Goal: Information Seeking & Learning: Learn about a topic

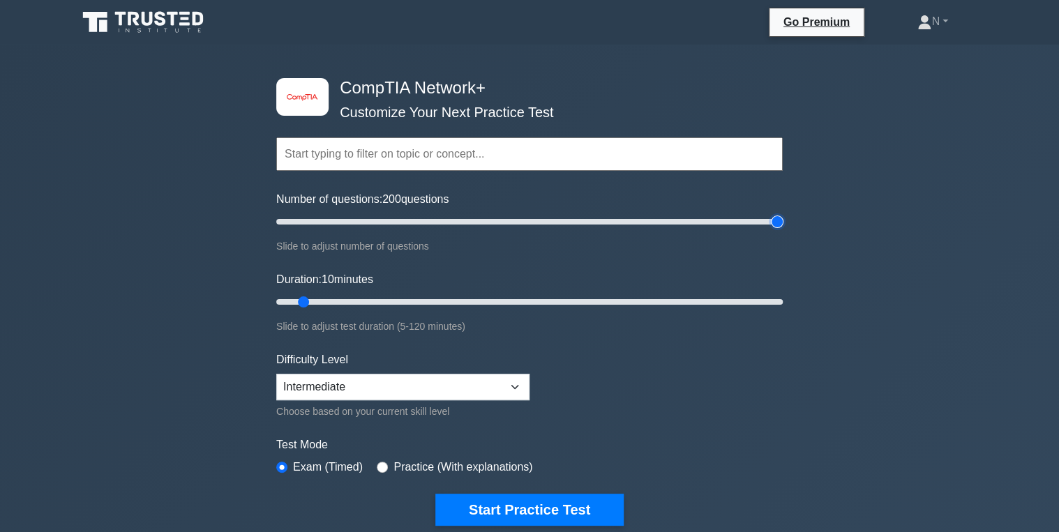
drag, startPoint x: 292, startPoint y: 220, endPoint x: 860, endPoint y: 237, distance: 568.2
type input "200"
click at [783, 230] on input "Number of questions: 200 questions" at bounding box center [529, 222] width 507 height 17
drag, startPoint x: 299, startPoint y: 301, endPoint x: 945, endPoint y: 269, distance: 646.9
type input "120"
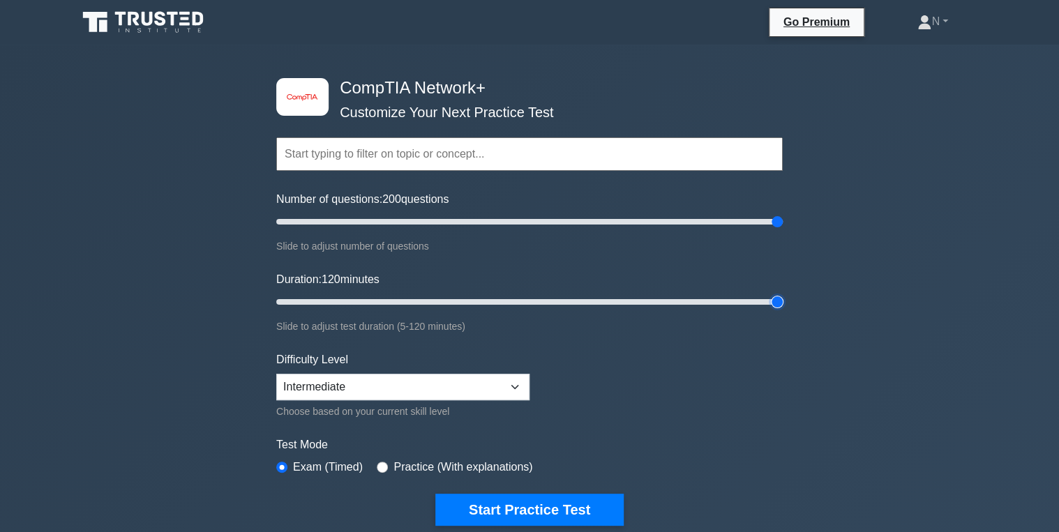
click at [783, 294] on input "Duration: 120 minutes" at bounding box center [529, 302] width 507 height 17
click at [379, 387] on select "Beginner Intermediate Expert" at bounding box center [402, 387] width 253 height 27
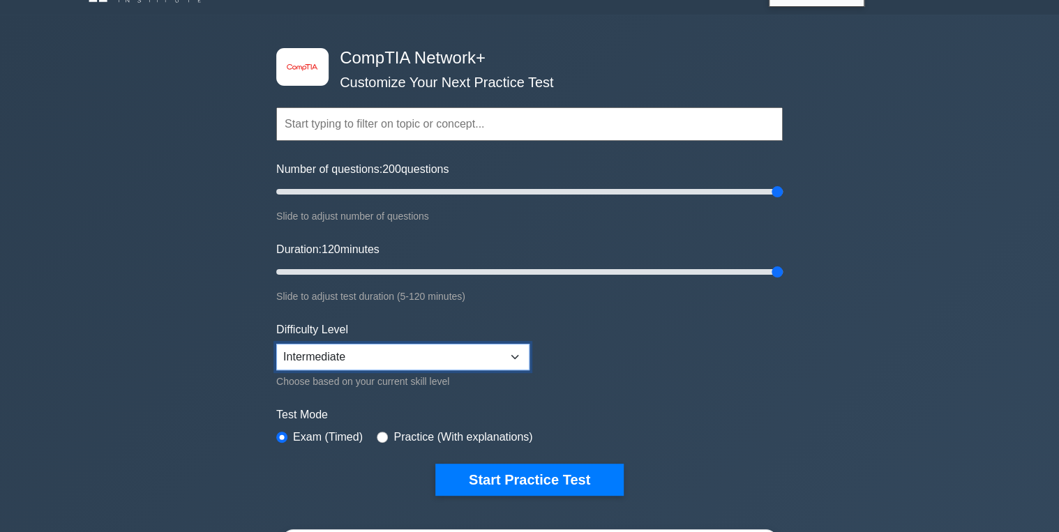
scroll to position [56, 0]
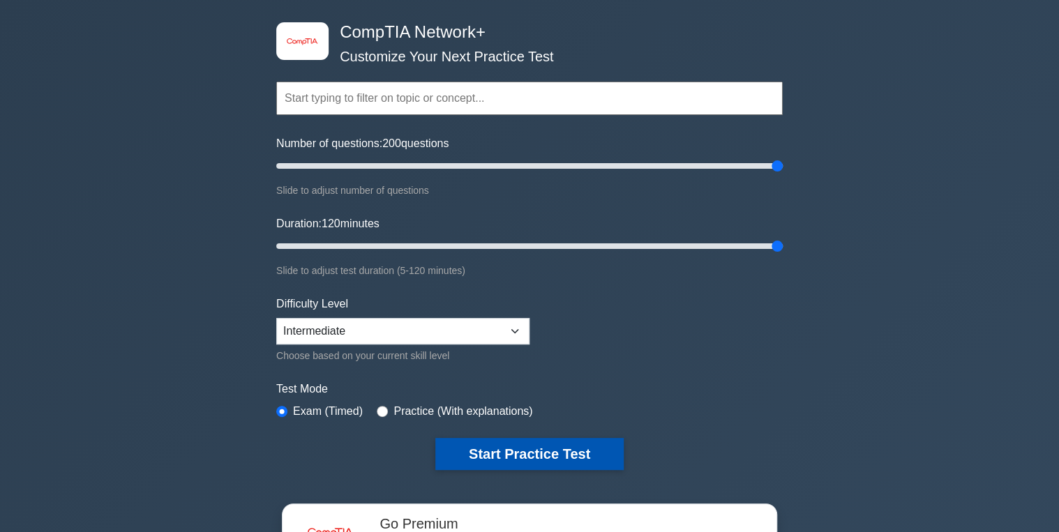
click at [461, 459] on button "Start Practice Test" at bounding box center [529, 454] width 188 height 32
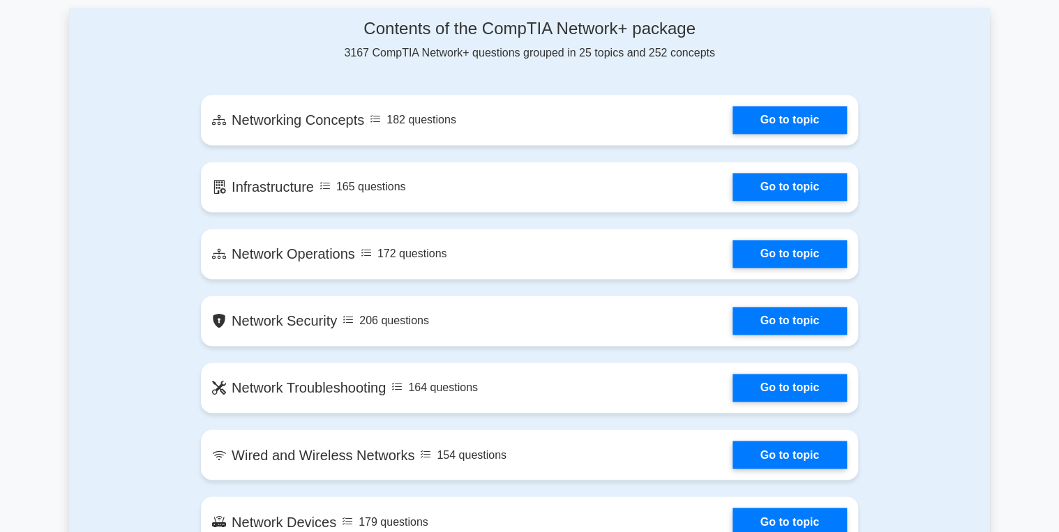
scroll to position [893, 0]
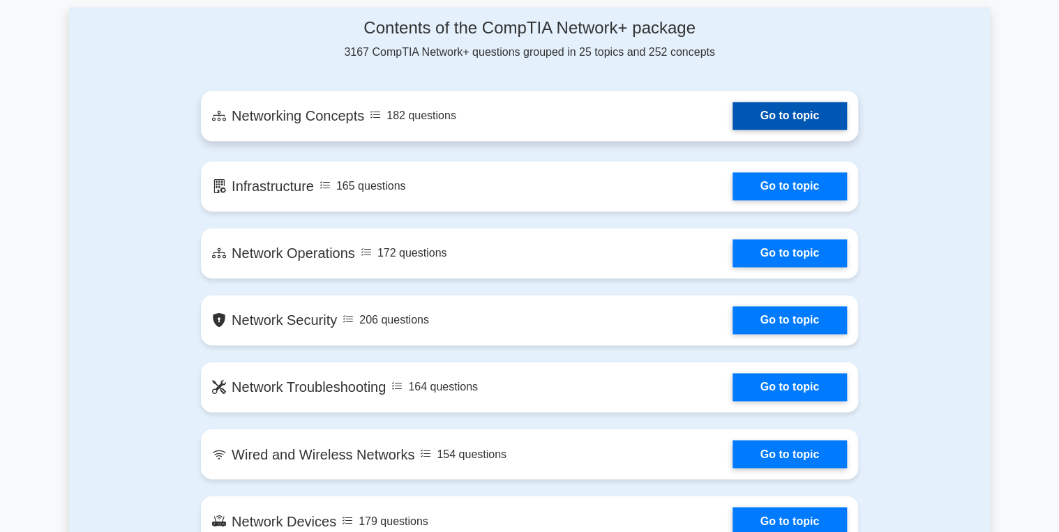
click at [784, 122] on link "Go to topic" at bounding box center [790, 116] width 114 height 28
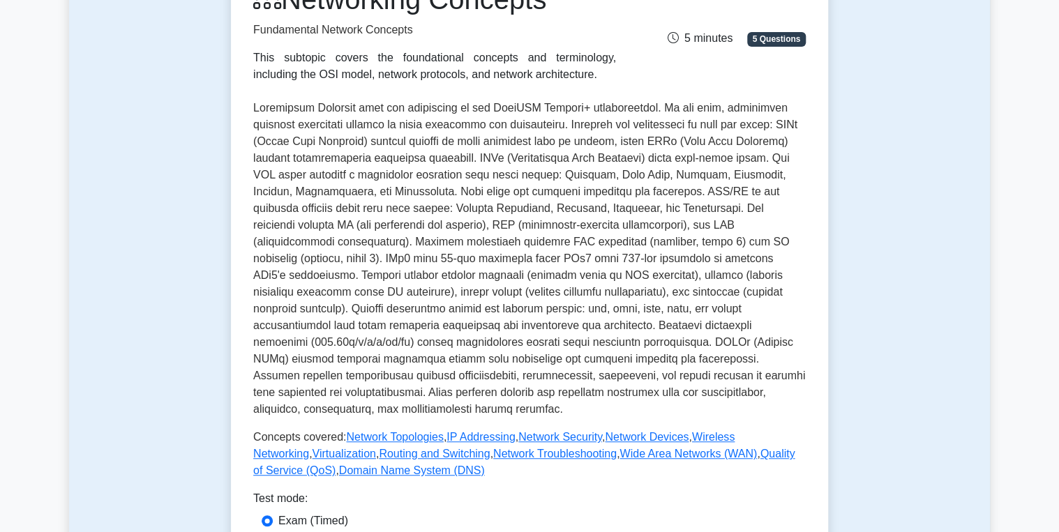
scroll to position [391, 0]
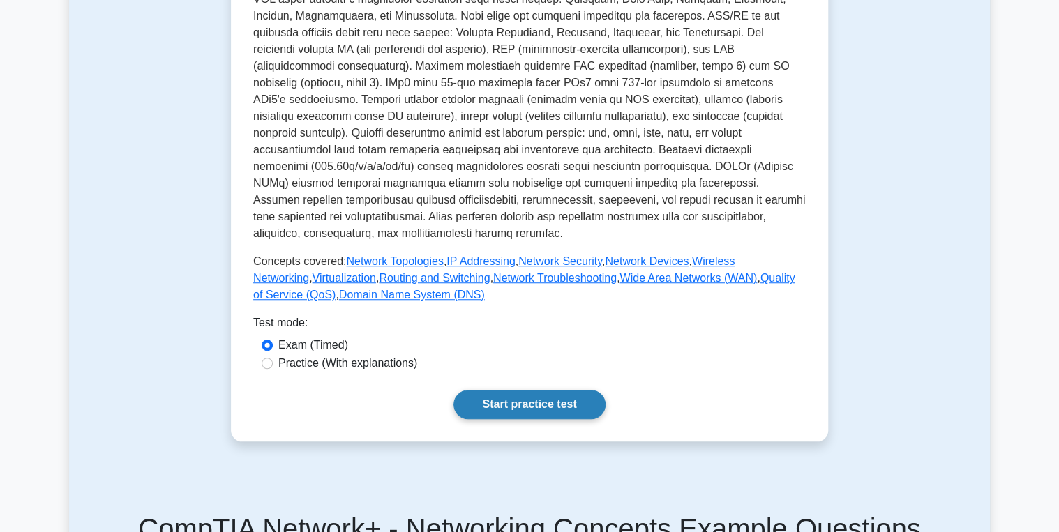
click at [554, 390] on link "Start practice test" at bounding box center [529, 404] width 151 height 29
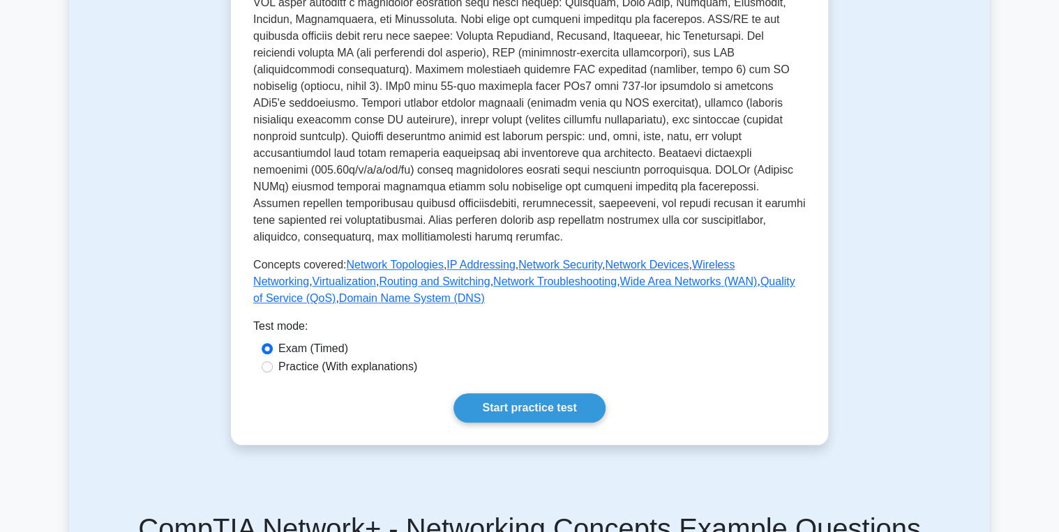
click at [494, 435] on div "Test Flashcards Networking Concepts Fundamental Network Concepts This subtopic …" at bounding box center [530, 96] width 614 height 763
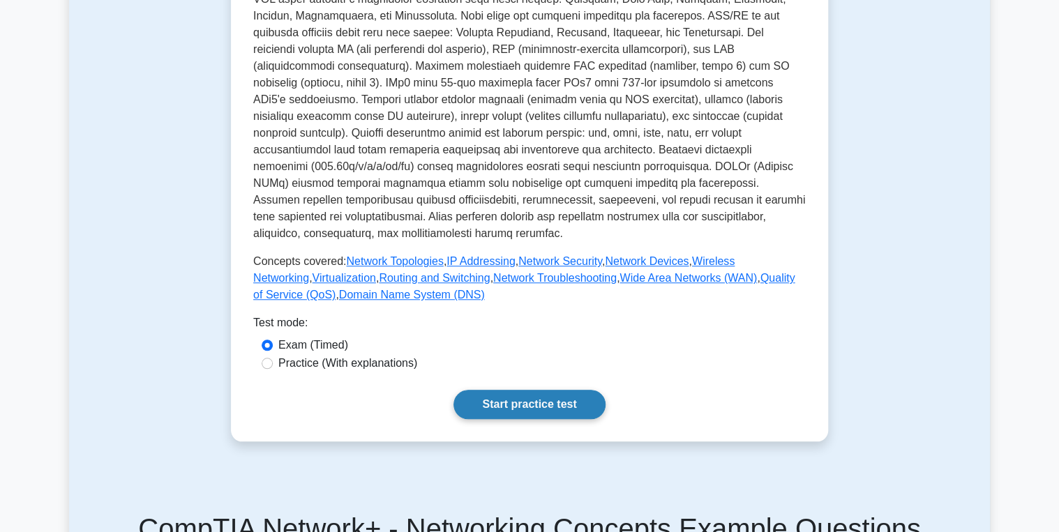
click at [507, 393] on link "Start practice test" at bounding box center [529, 404] width 151 height 29
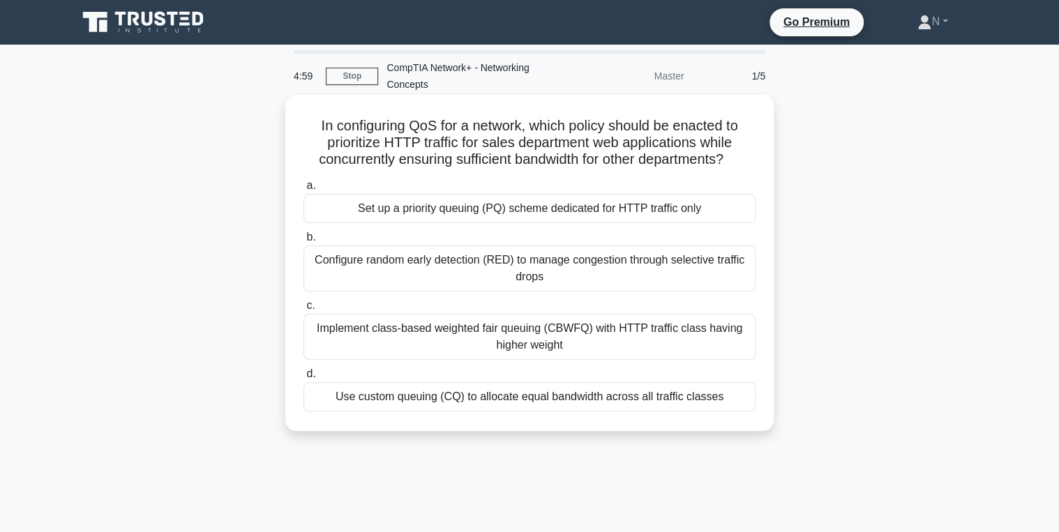
click at [627, 200] on div "Set up a priority queuing (PQ) scheme dedicated for HTTP traffic only" at bounding box center [530, 208] width 452 height 29
click at [304, 190] on input "a. Set up a priority queuing (PQ) scheme dedicated for HTTP traffic only" at bounding box center [304, 185] width 0 height 9
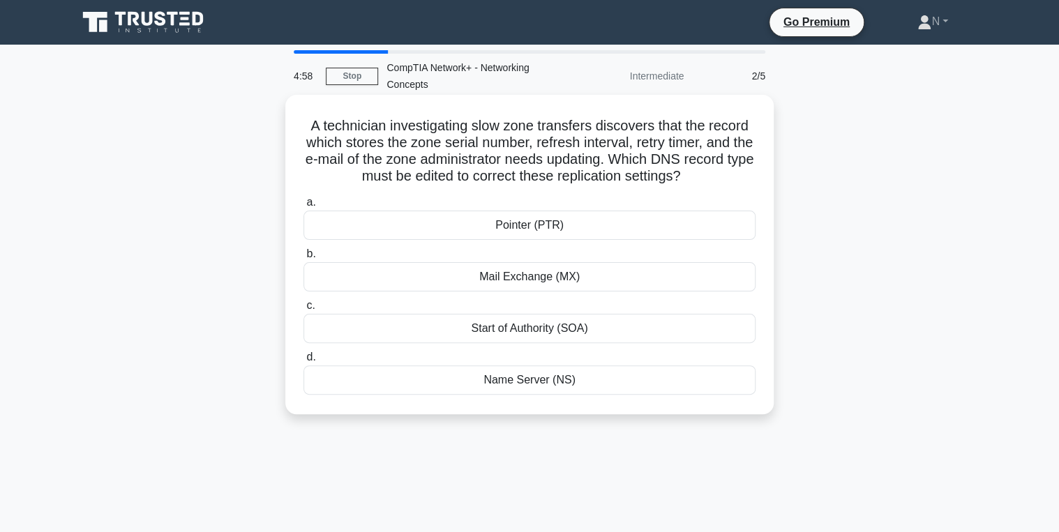
click at [621, 229] on div "Pointer (PTR)" at bounding box center [530, 225] width 452 height 29
click at [304, 207] on input "a. Pointer (PTR)" at bounding box center [304, 202] width 0 height 9
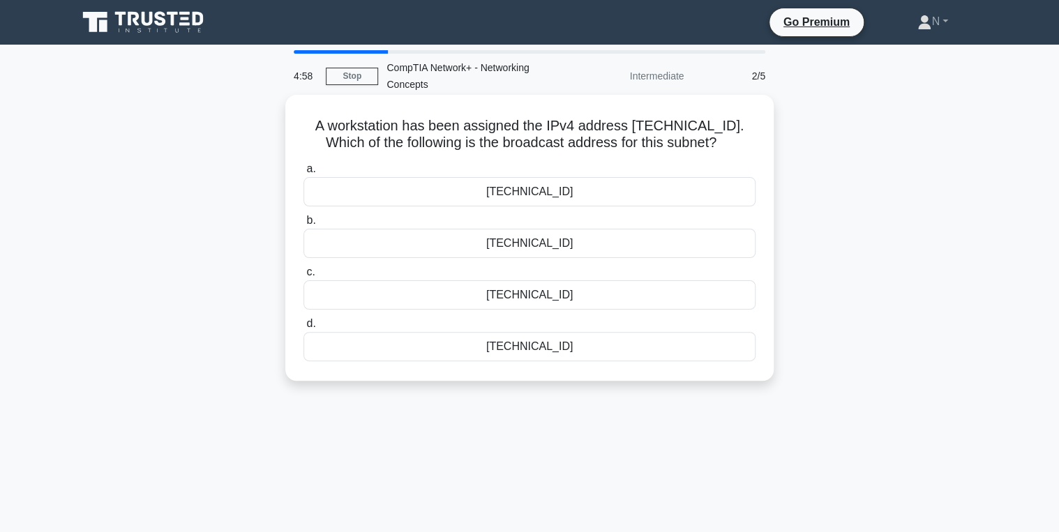
click at [620, 242] on div "192.168.12.224" at bounding box center [530, 243] width 452 height 29
click at [304, 225] on input "b. 192.168.12.224" at bounding box center [304, 220] width 0 height 9
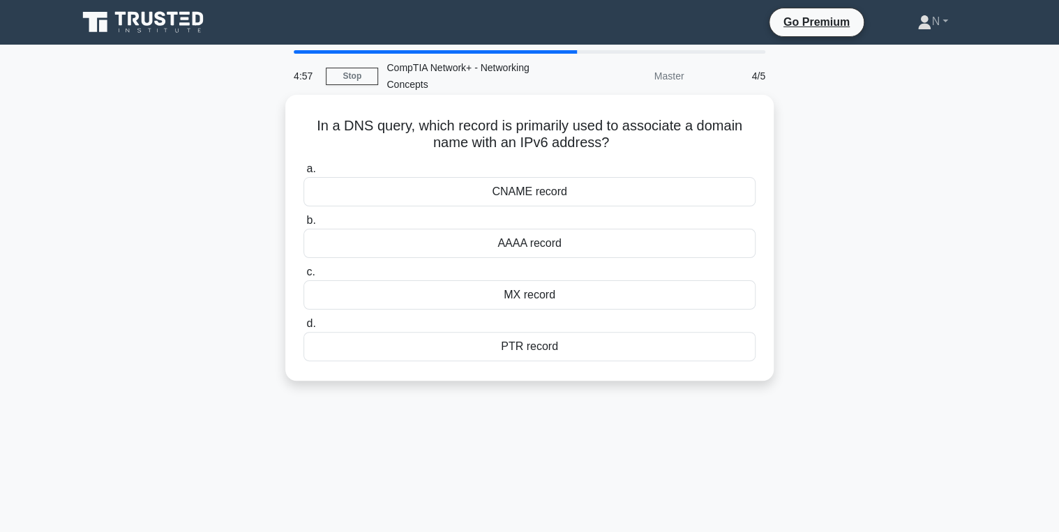
click at [604, 320] on label "d. PTR record" at bounding box center [530, 338] width 452 height 46
click at [304, 320] on input "d. PTR record" at bounding box center [304, 324] width 0 height 9
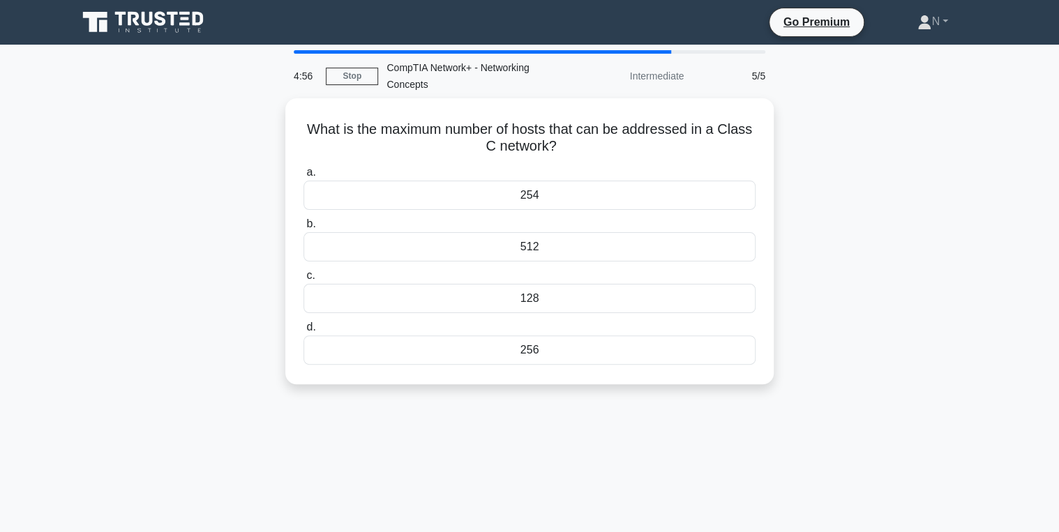
click at [608, 308] on div "128" at bounding box center [530, 298] width 452 height 29
click at [304, 280] on input "c. 128" at bounding box center [304, 275] width 0 height 9
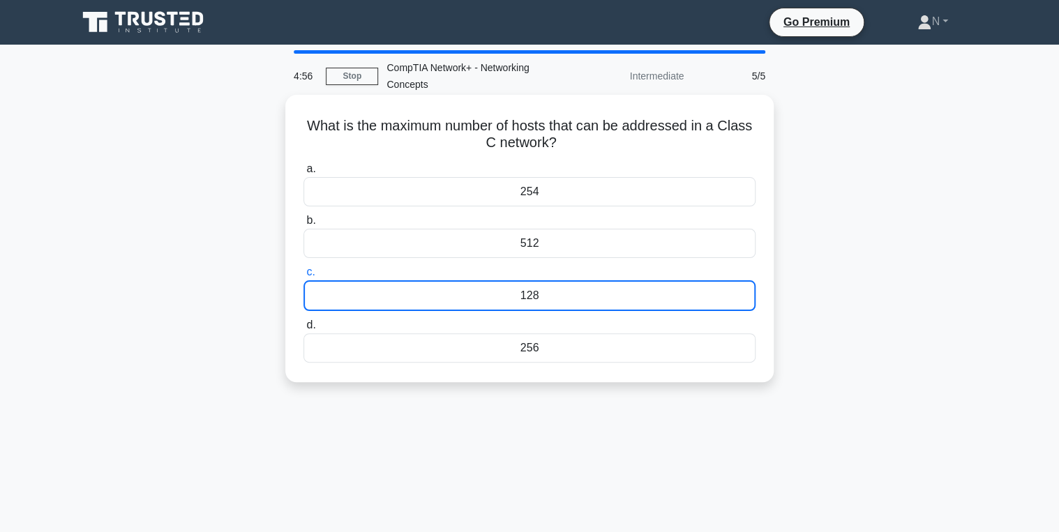
click at [598, 244] on div "512" at bounding box center [530, 243] width 452 height 29
click at [304, 225] on input "b. 512" at bounding box center [304, 220] width 0 height 9
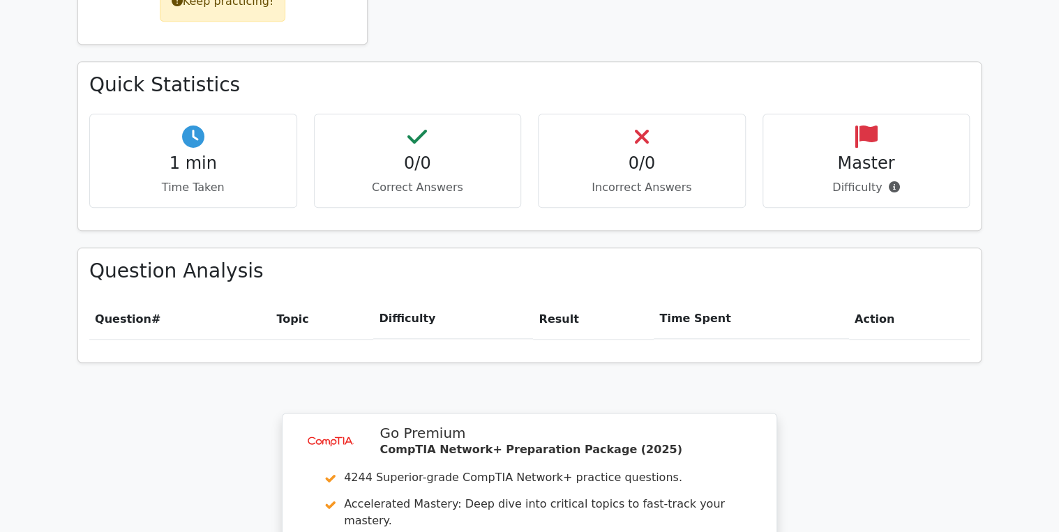
scroll to position [726, 0]
